Goal: Check status: Check status

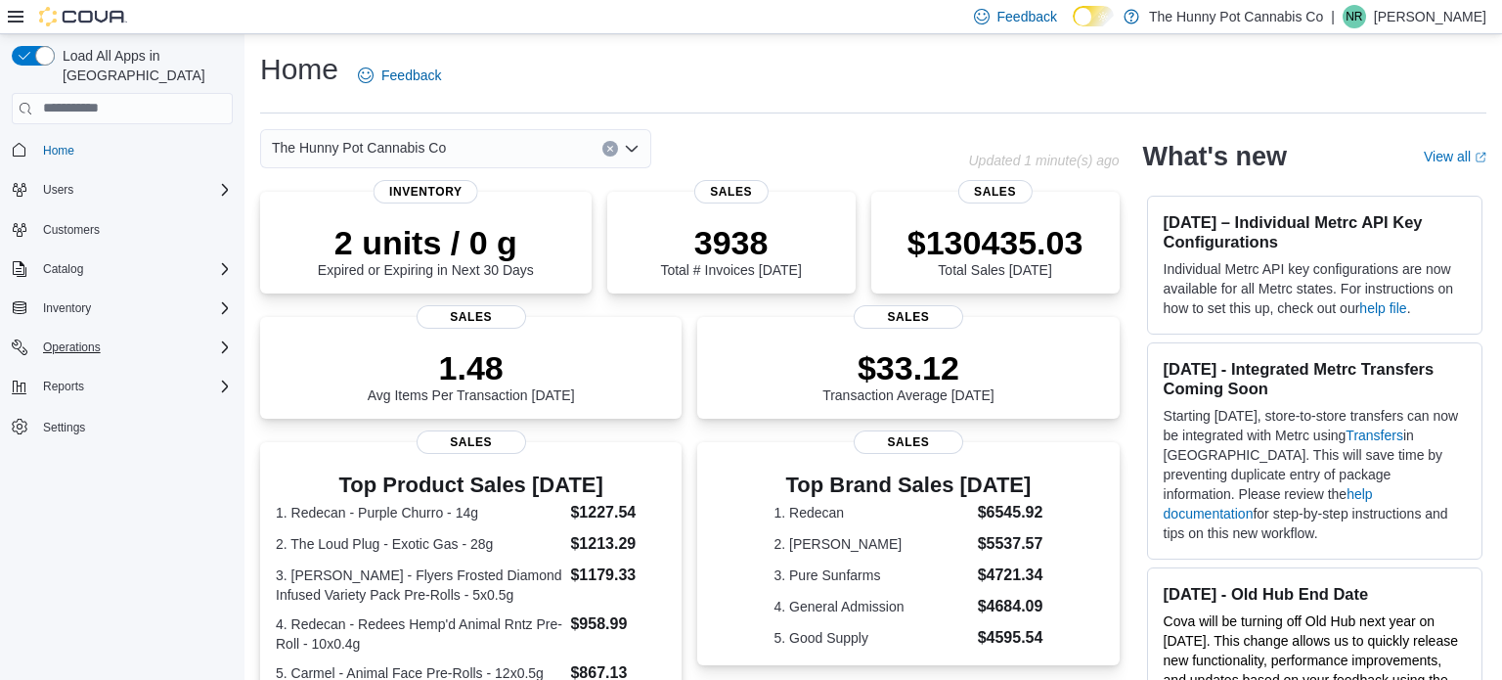
click at [126, 335] on div "Operations" at bounding box center [134, 346] width 198 height 23
click at [97, 367] on span "Cash Management" at bounding box center [84, 375] width 99 height 16
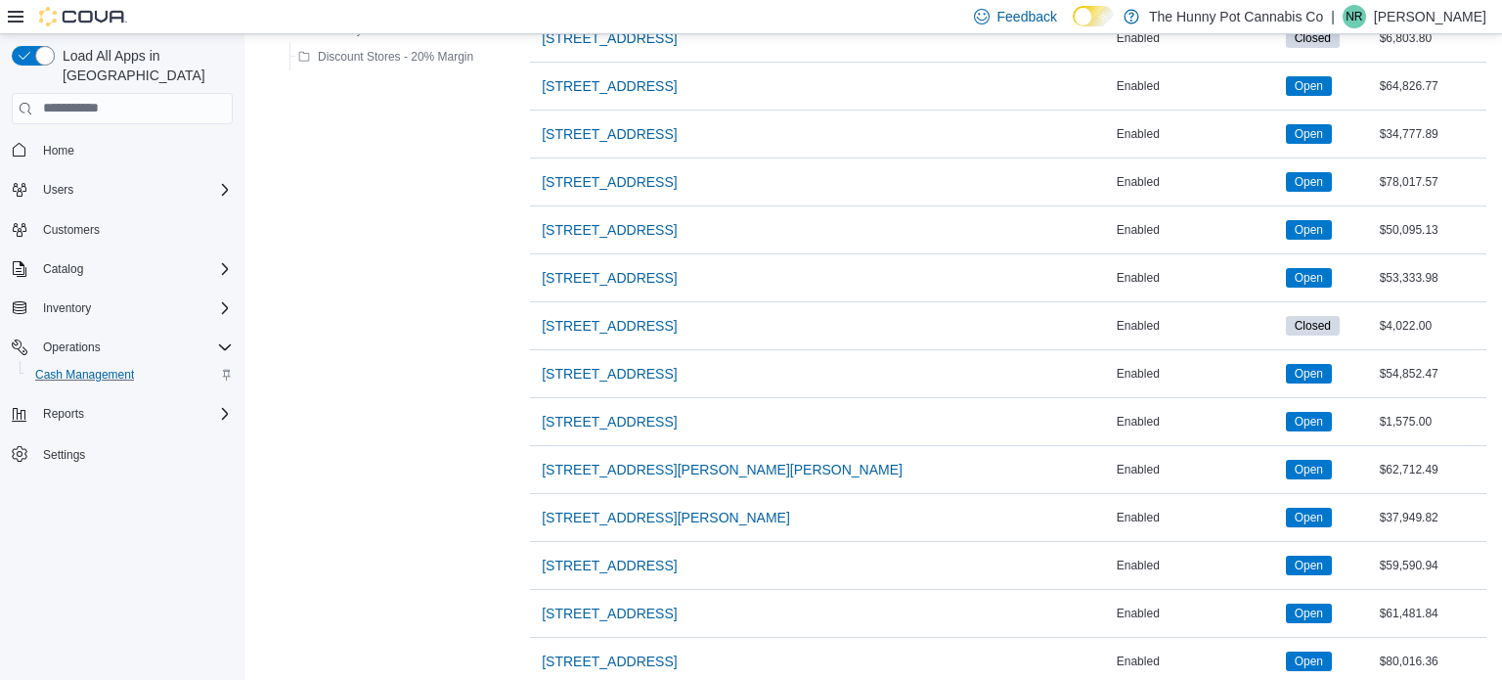
scroll to position [962, 0]
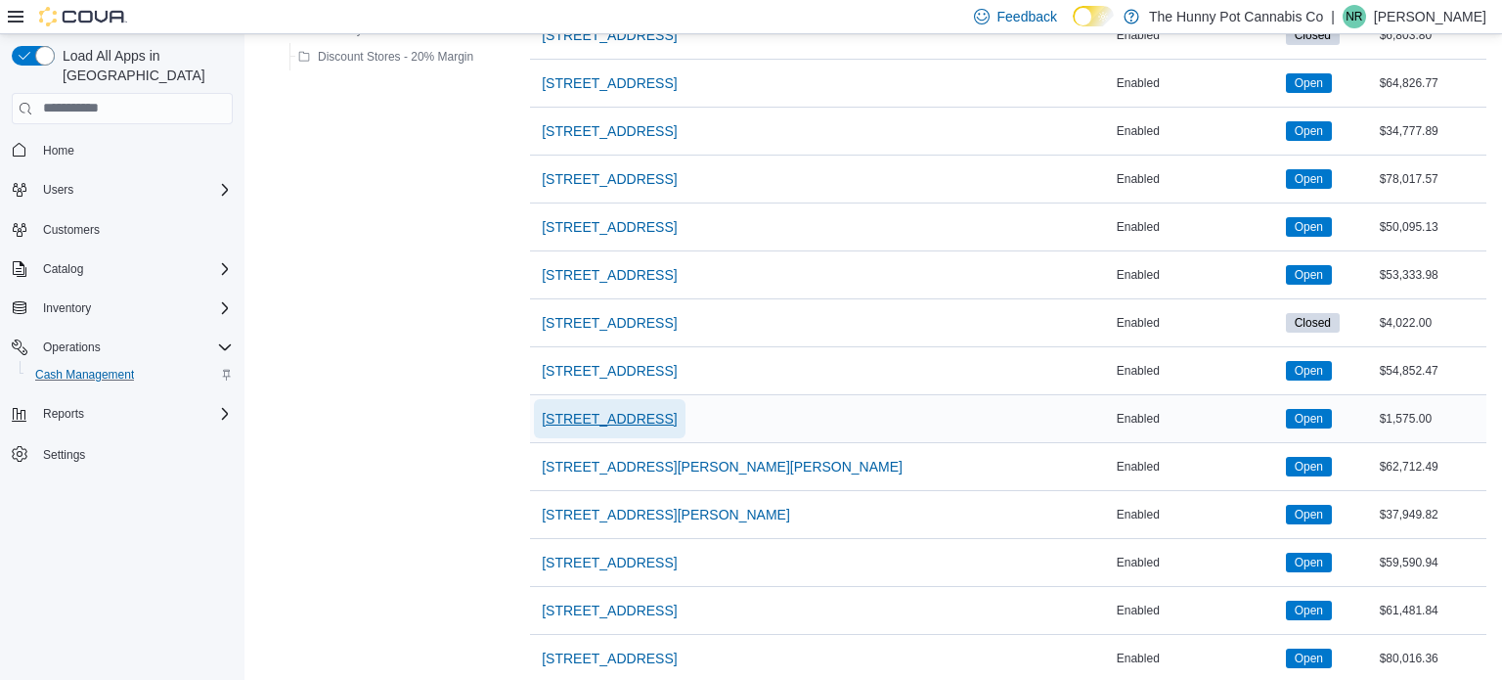
click at [630, 417] on span "[STREET_ADDRESS]" at bounding box center [609, 419] width 135 height 20
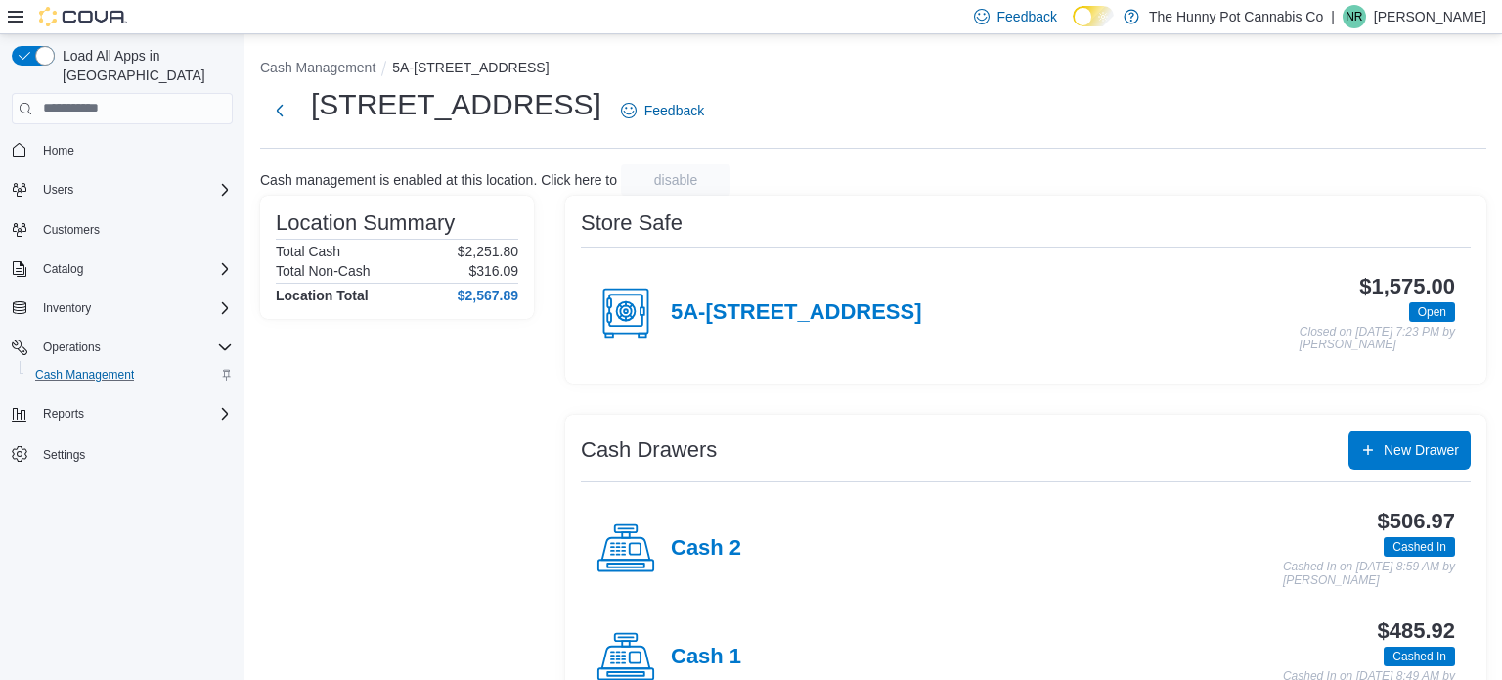
scroll to position [63, 0]
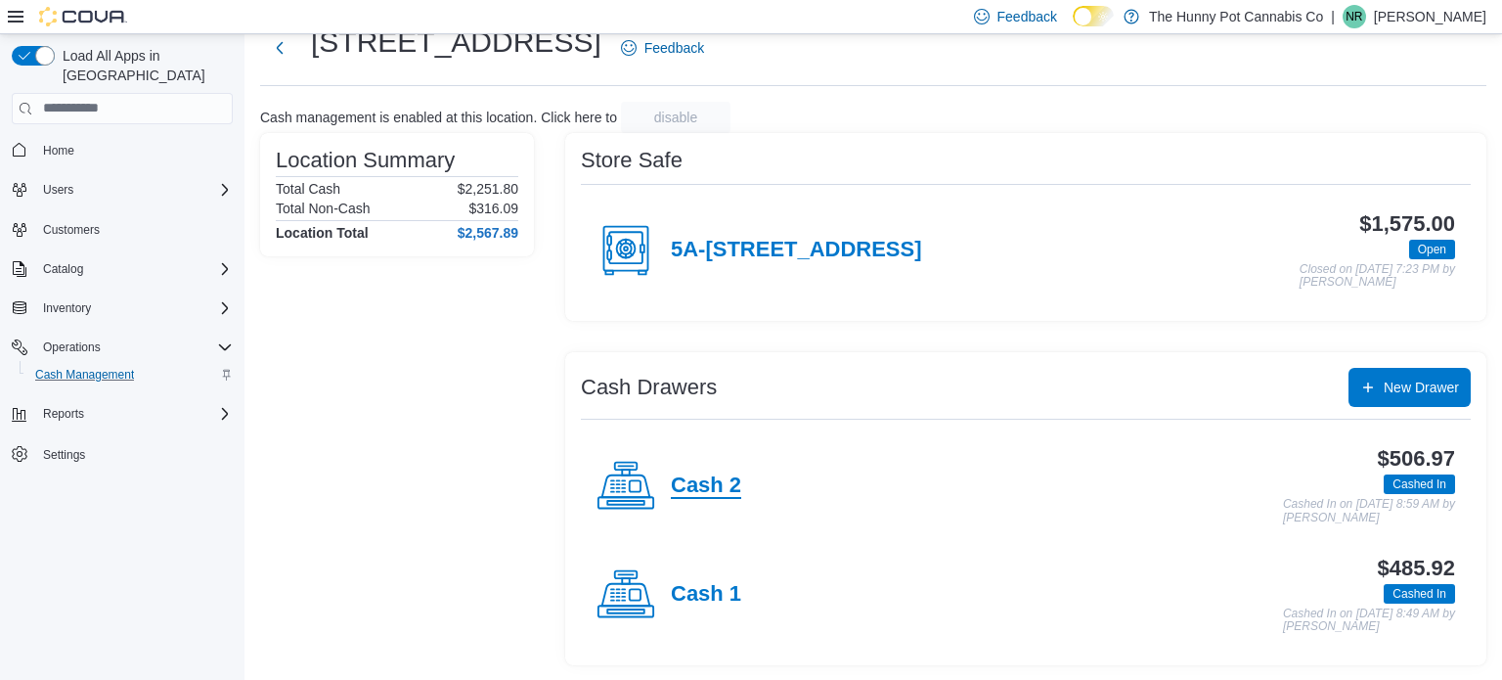
click at [686, 474] on h4 "Cash 2" at bounding box center [706, 485] width 70 height 25
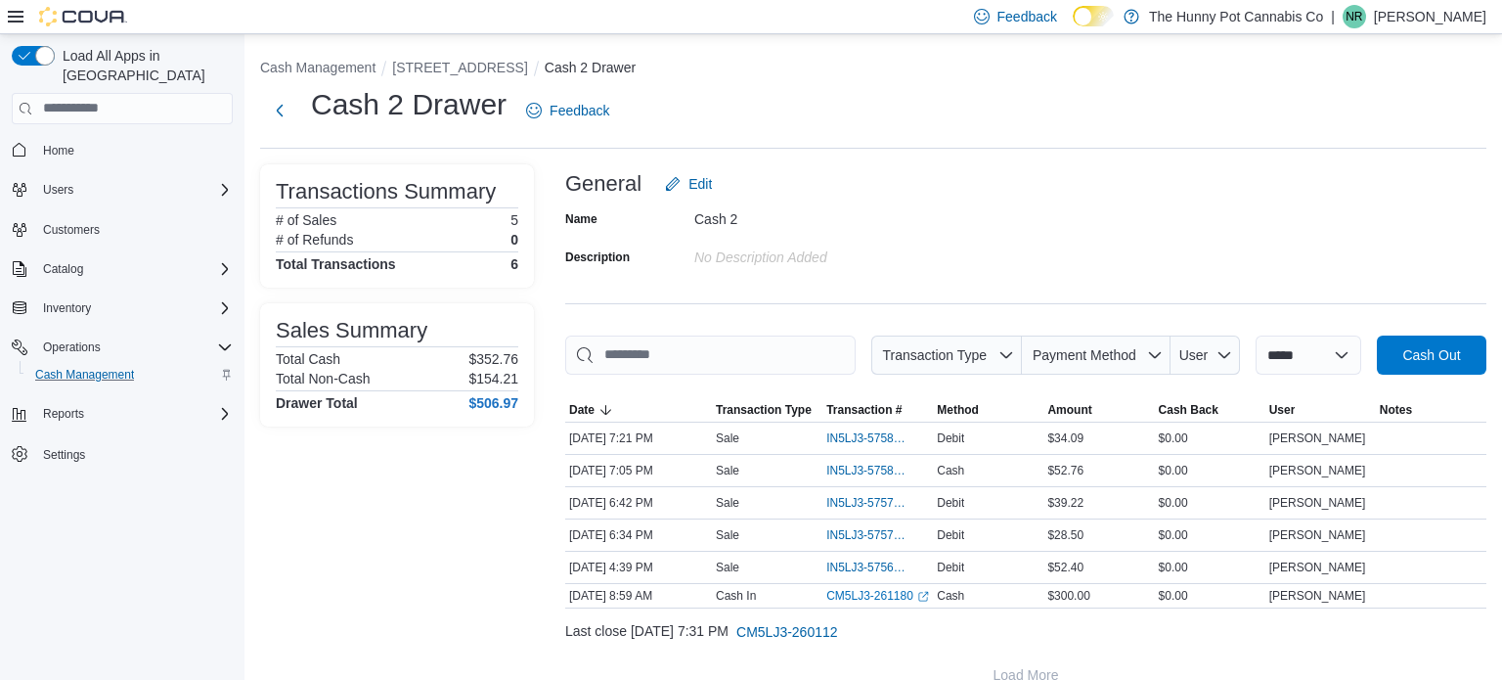
click at [486, 400] on h4 "$506.97" at bounding box center [493, 403] width 50 height 16
click at [889, 434] on span "IN5LJ3-5758300" at bounding box center [867, 438] width 83 height 16
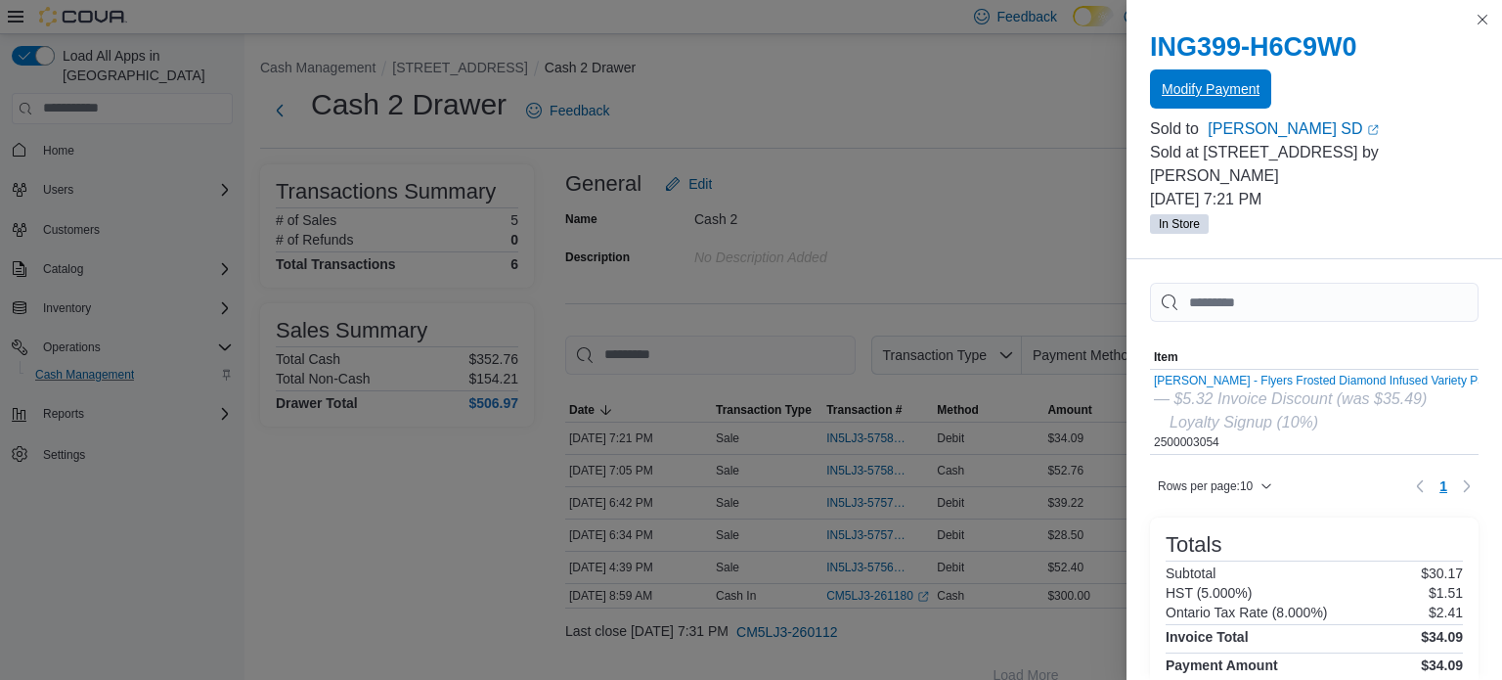
click at [1198, 81] on span "Modify Payment" at bounding box center [1211, 89] width 98 height 20
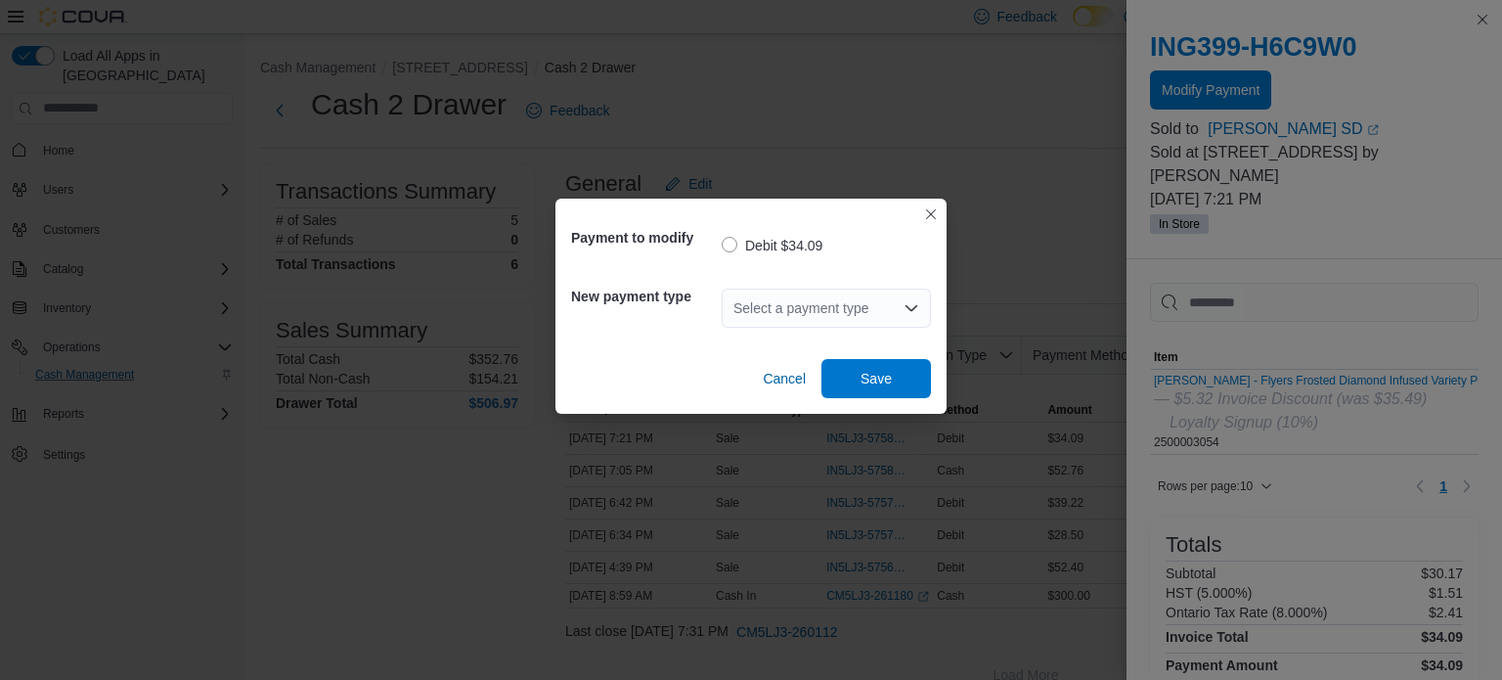
click at [877, 317] on div "Select a payment type" at bounding box center [826, 308] width 209 height 39
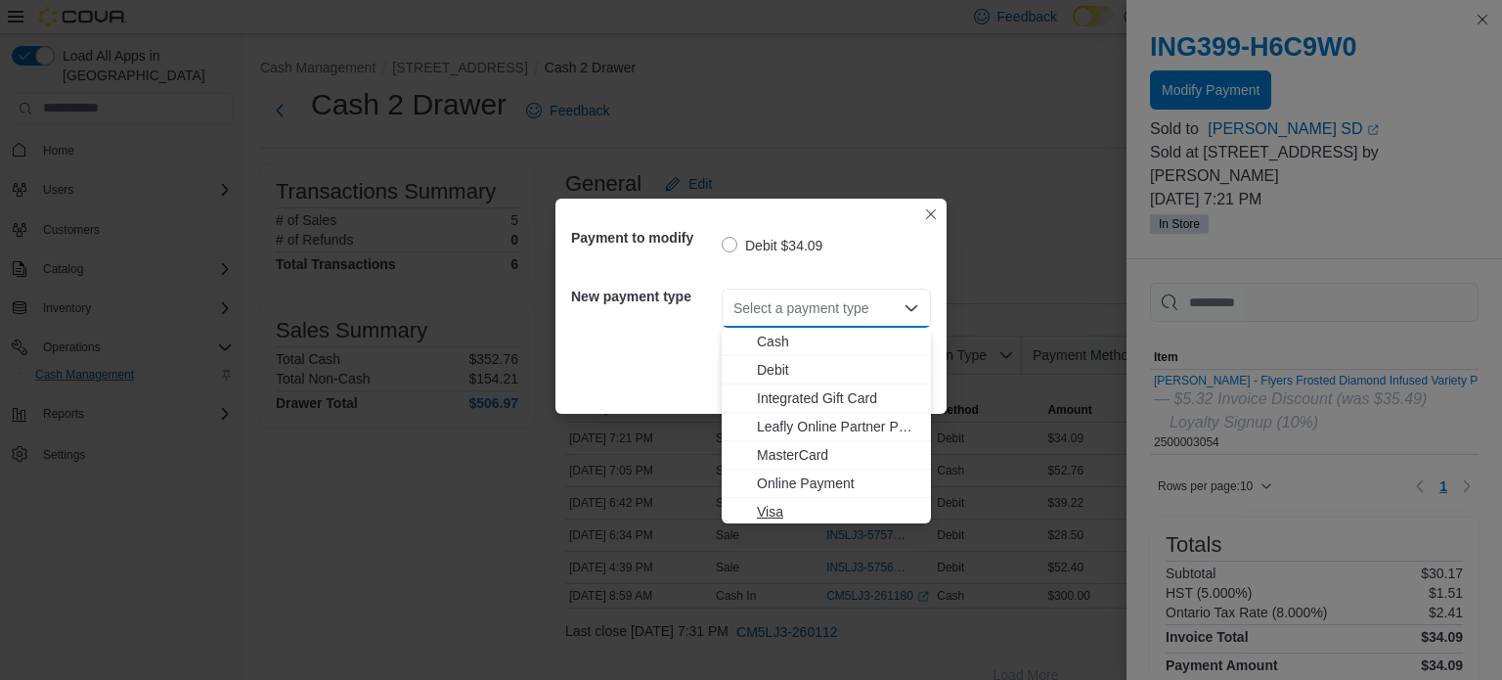
click at [783, 507] on span "Visa" at bounding box center [838, 512] width 162 height 20
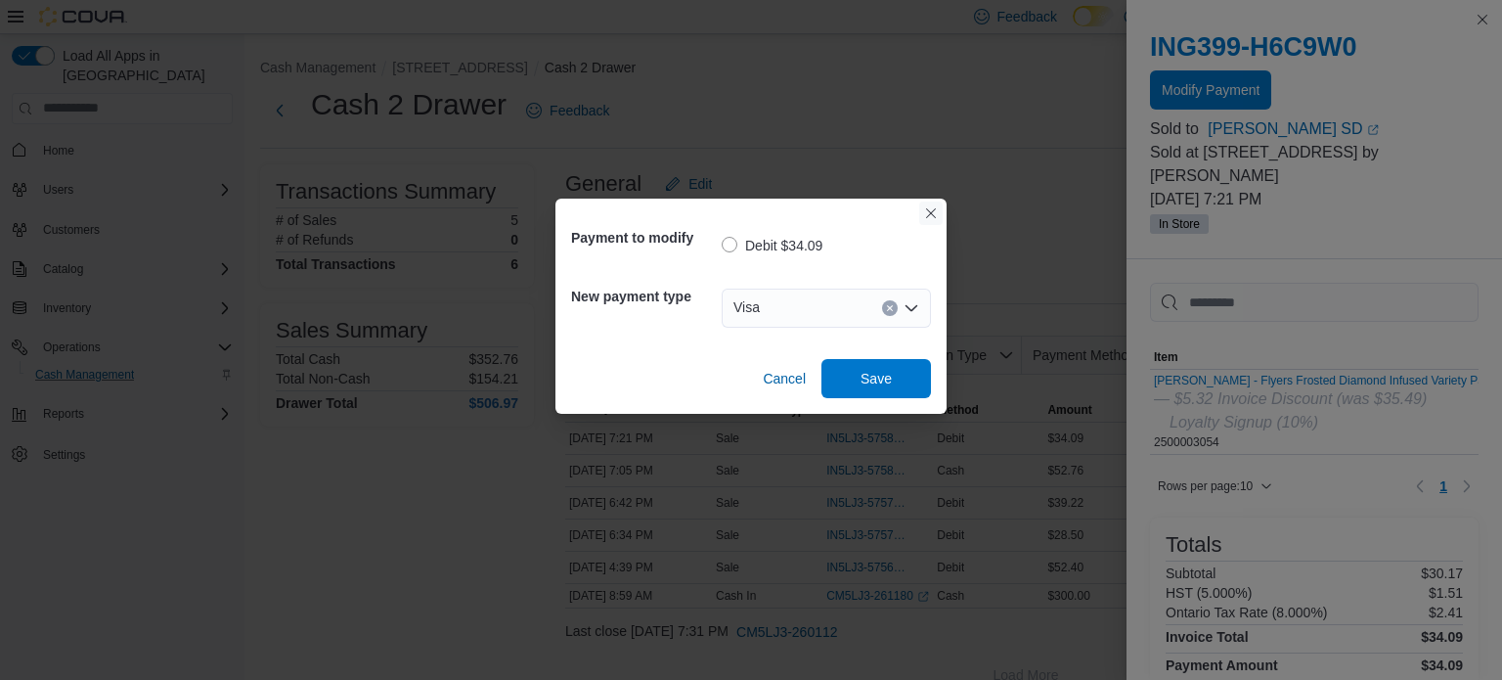
click at [933, 212] on button "Closes this modal window" at bounding box center [930, 212] width 23 height 23
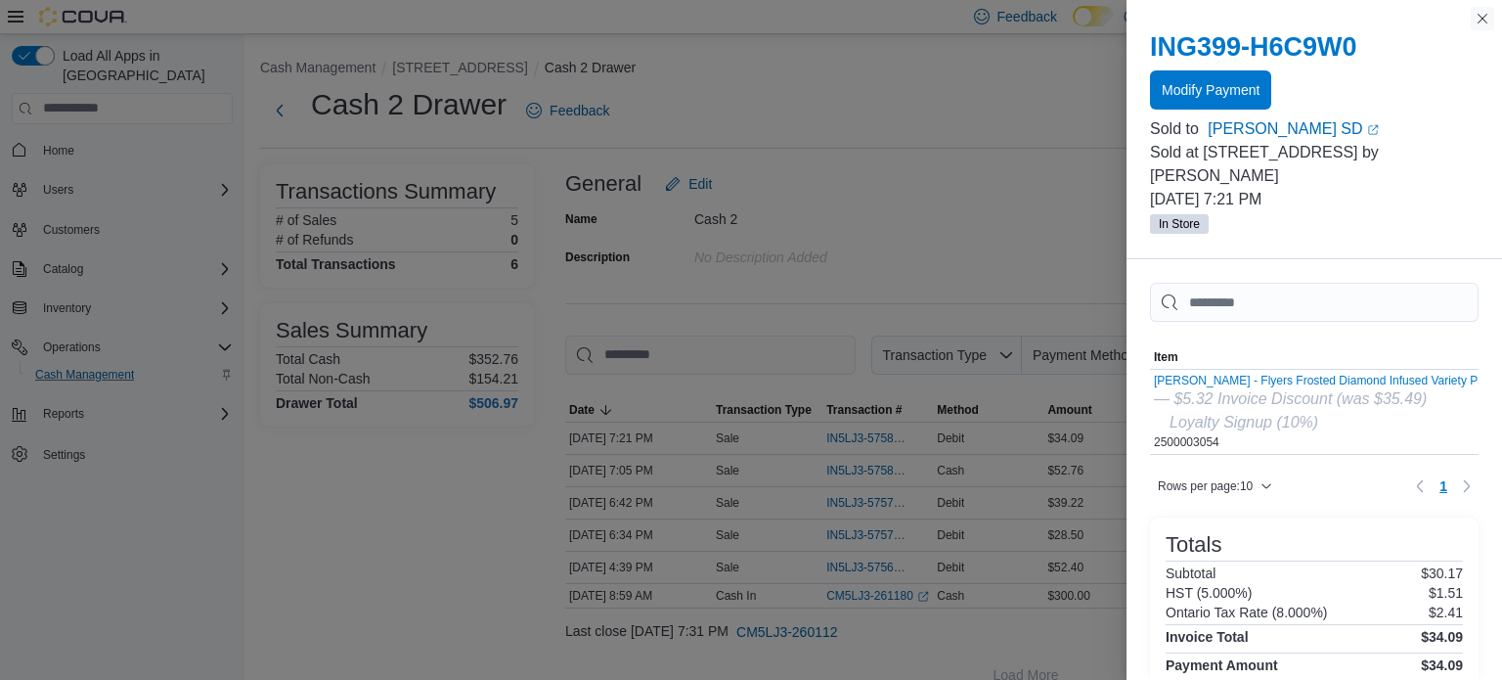
click at [1478, 23] on button "Close this dialog" at bounding box center [1482, 18] width 23 height 23
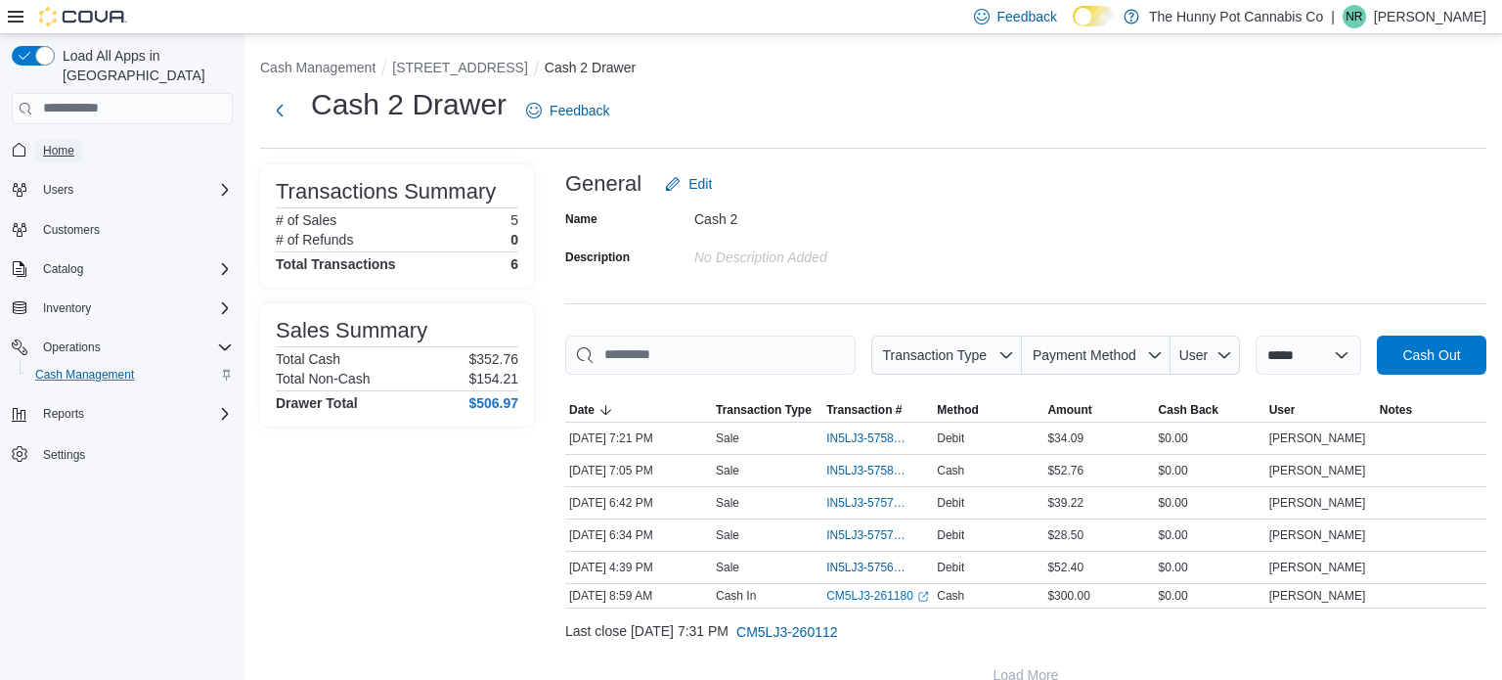
click at [55, 143] on span "Home" at bounding box center [58, 151] width 31 height 16
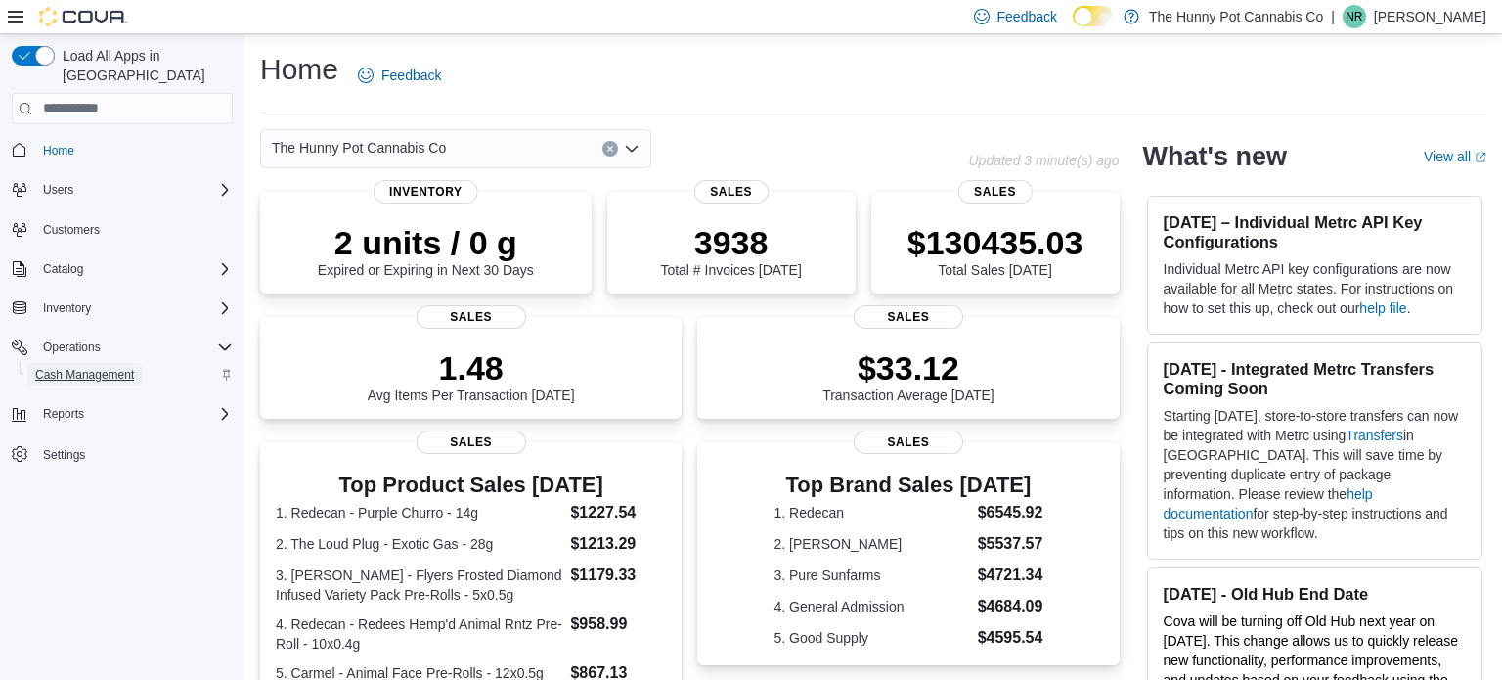
click at [88, 367] on span "Cash Management" at bounding box center [84, 375] width 99 height 16
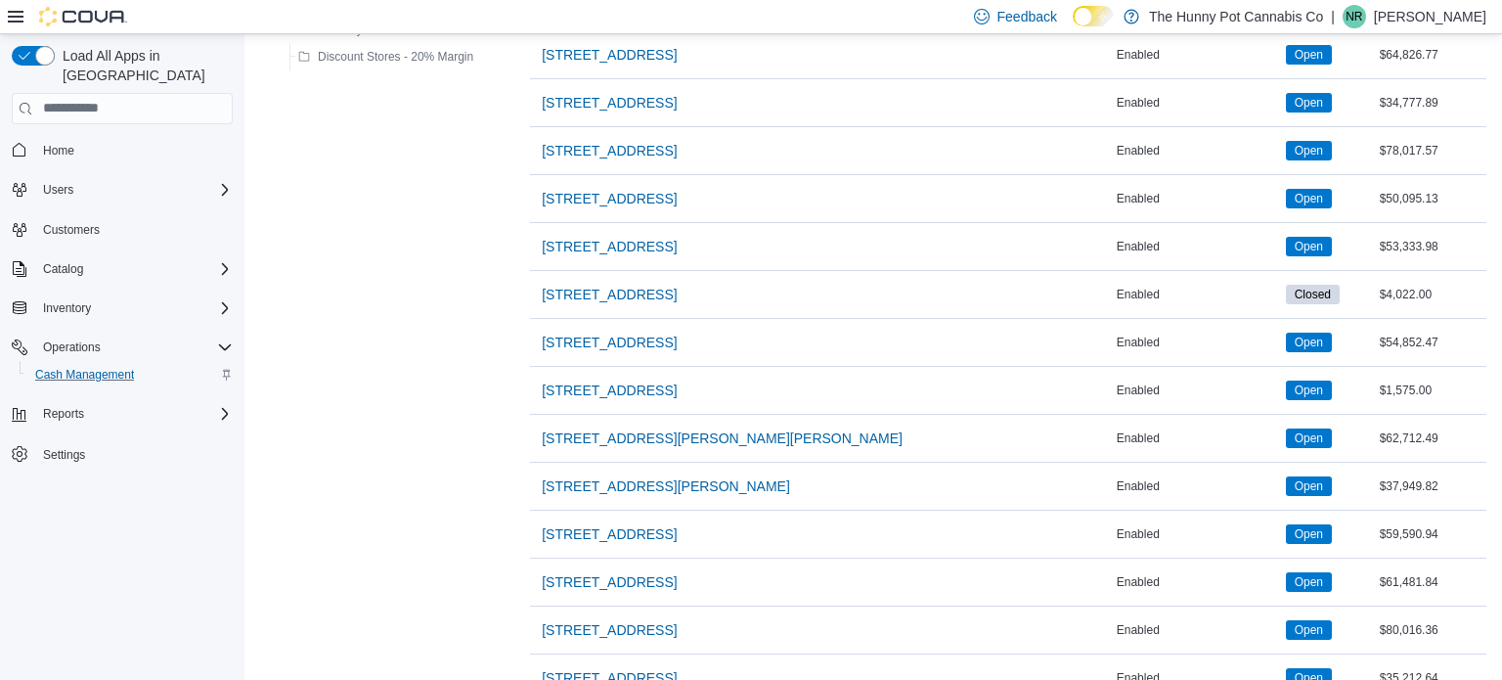
scroll to position [994, 0]
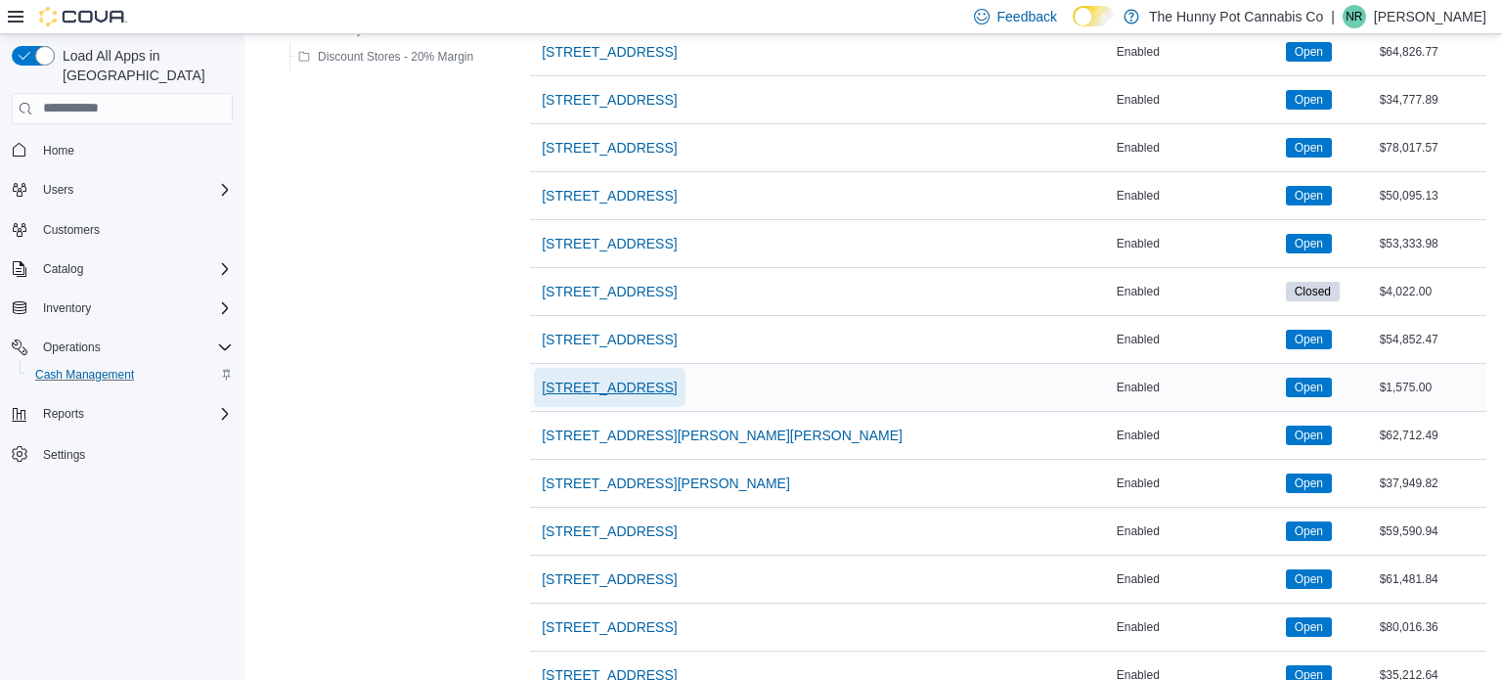
click at [623, 383] on span "[STREET_ADDRESS]" at bounding box center [609, 388] width 135 height 20
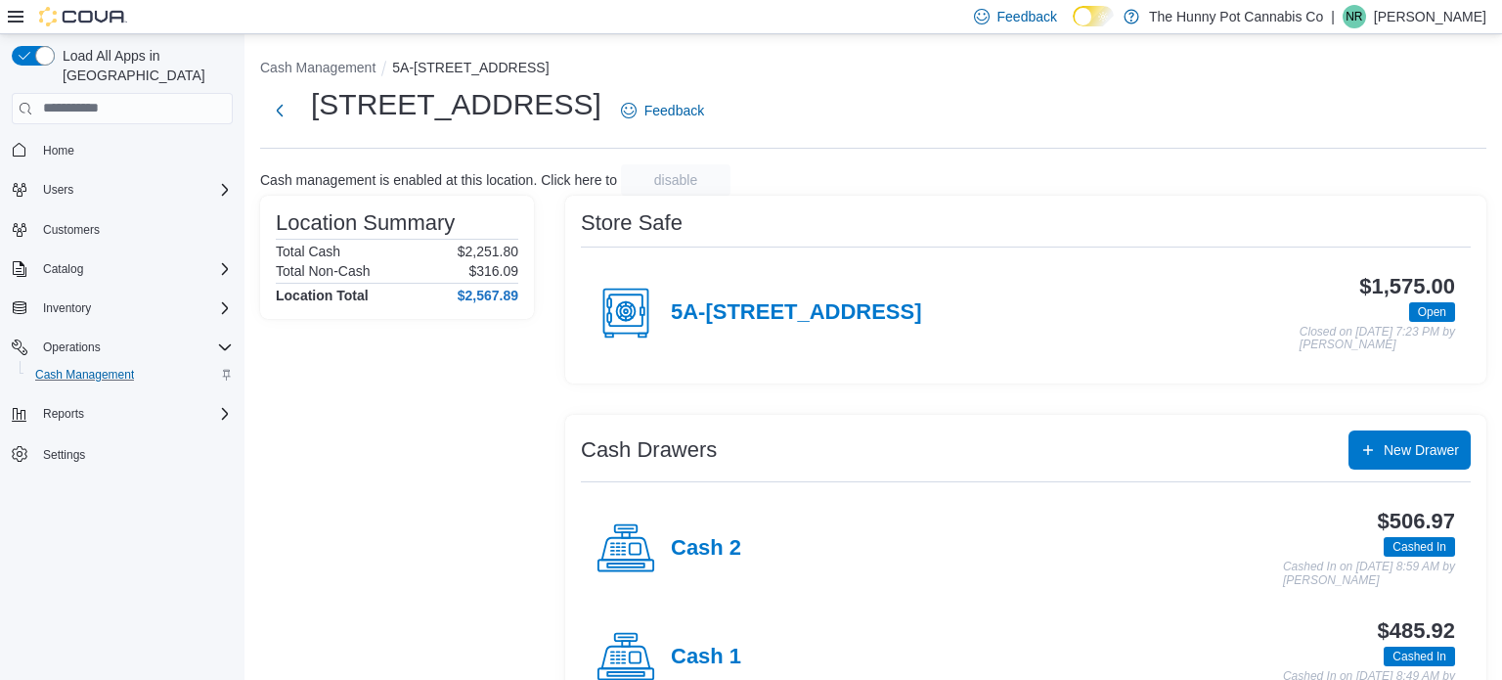
scroll to position [63, 0]
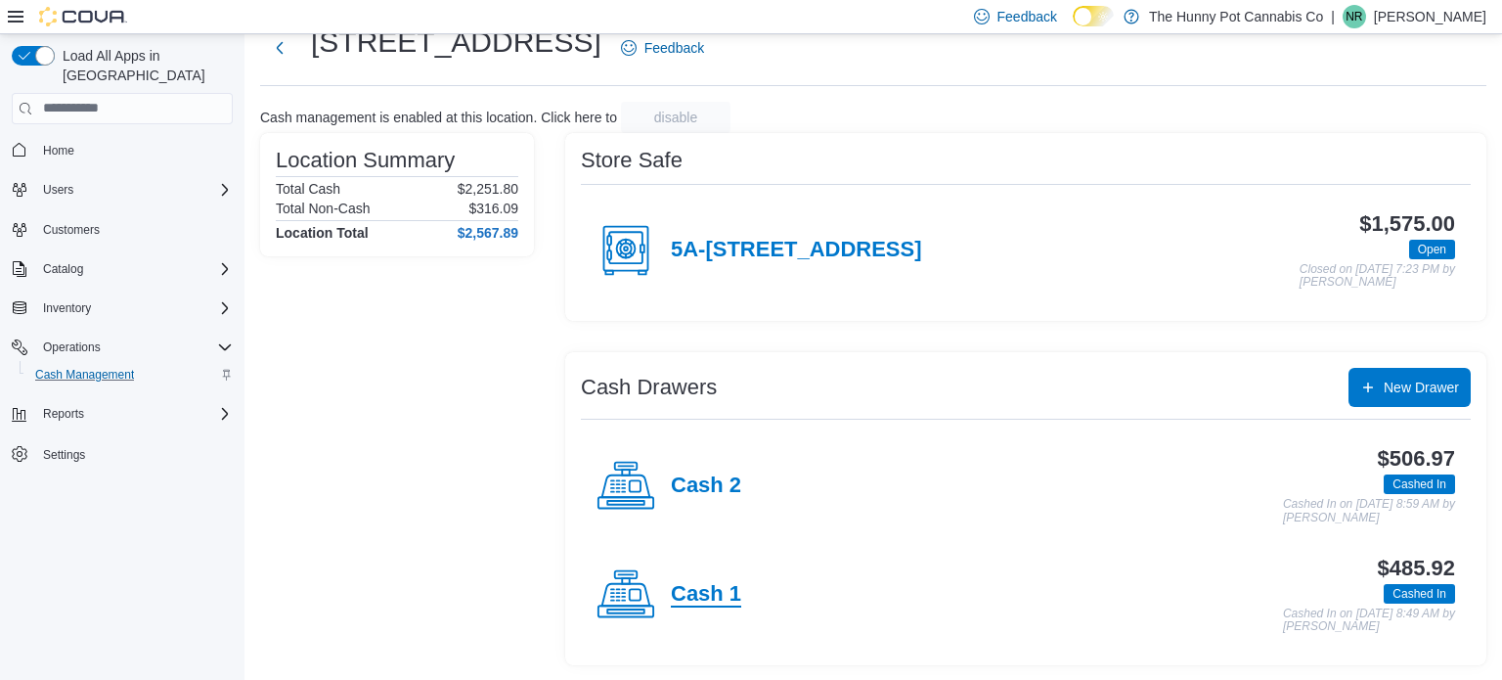
click at [693, 590] on h4 "Cash 1" at bounding box center [706, 594] width 70 height 25
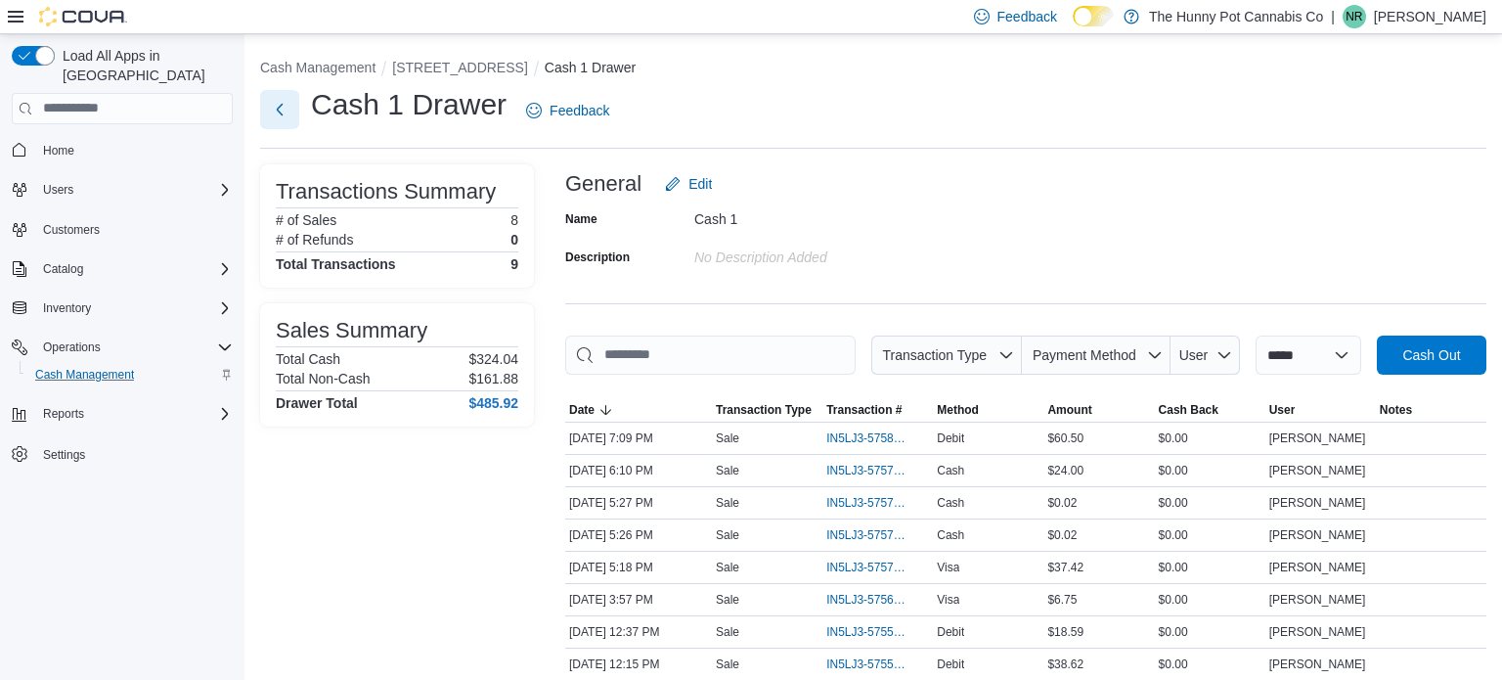
click at [286, 107] on button "Next" at bounding box center [279, 109] width 39 height 39
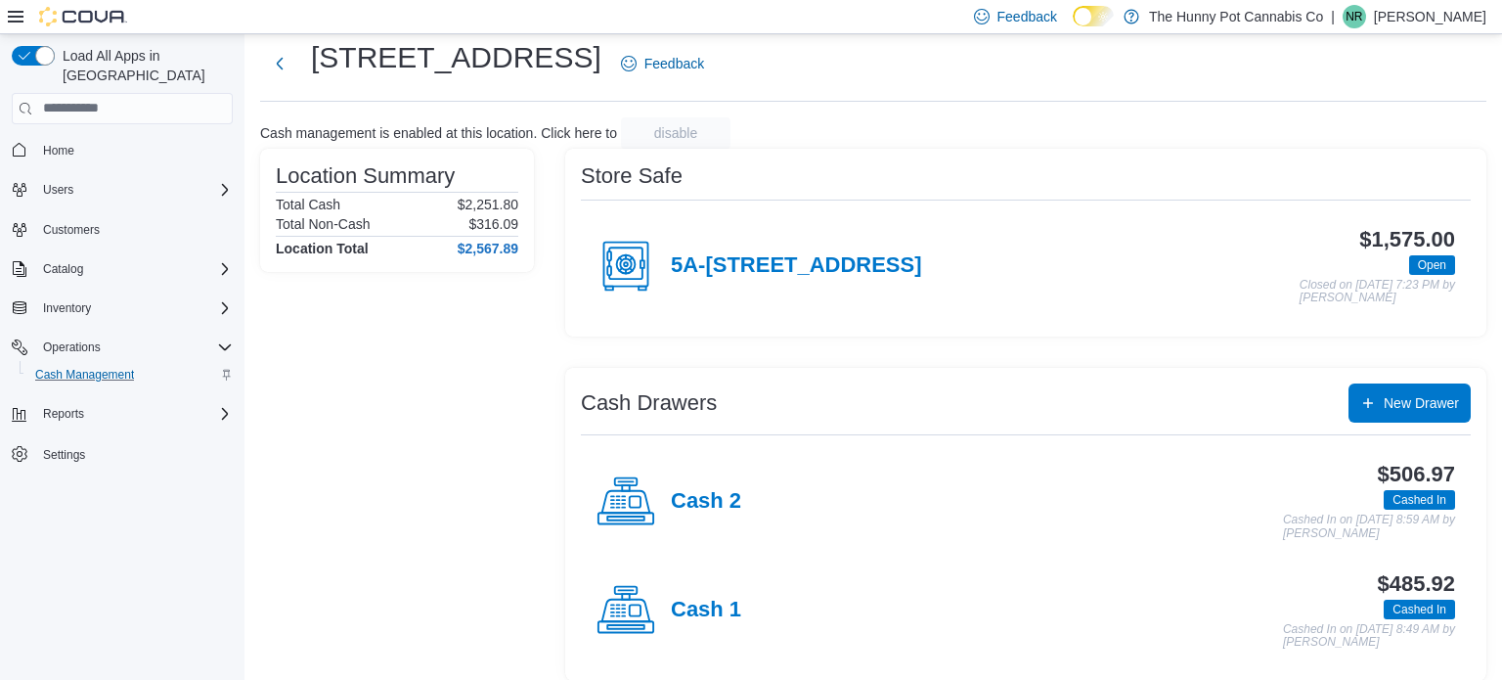
scroll to position [48, 0]
